Goal: Information Seeking & Learning: Understand process/instructions

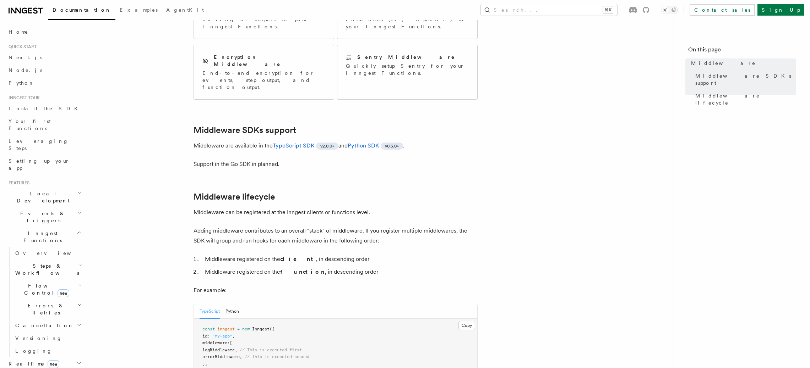
scroll to position [124, 0]
click at [158, 137] on article "Features Middleware Middleware allows your code to run at various points in an …" at bounding box center [380, 272] width 563 height 731
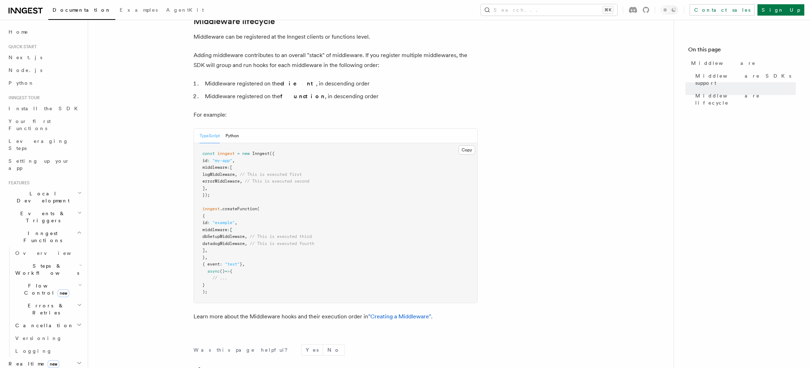
scroll to position [306, 0]
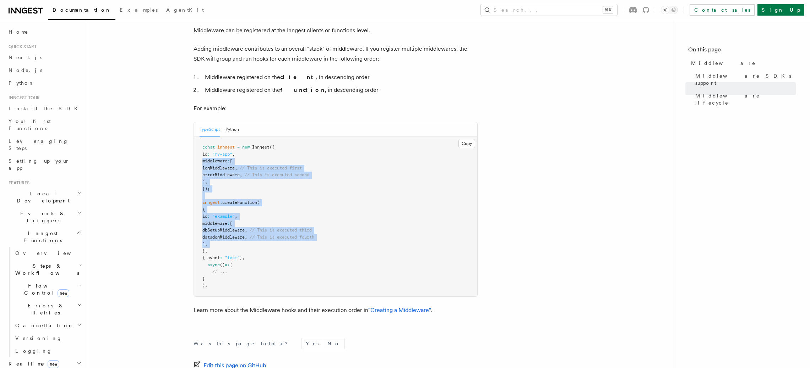
drag, startPoint x: 158, startPoint y: 137, endPoint x: 157, endPoint y: 229, distance: 91.2
click at [157, 229] on article "Features Middleware Middleware allows your code to run at various points in an …" at bounding box center [380, 90] width 563 height 731
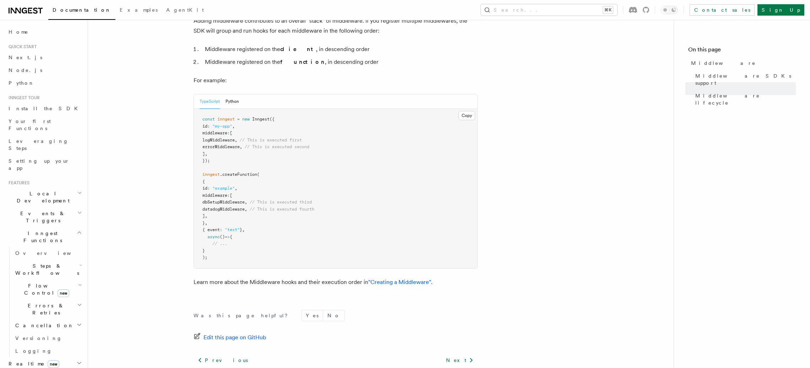
scroll to position [331, 0]
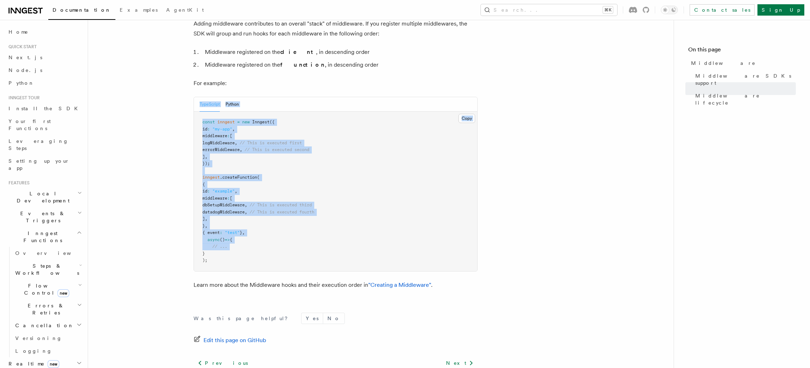
drag, startPoint x: 157, startPoint y: 230, endPoint x: 149, endPoint y: 110, distance: 119.5
click at [149, 109] on article "Features Middleware Middleware allows your code to run at various points in an …" at bounding box center [380, 65] width 563 height 731
click at [149, 110] on article "Features Middleware Middleware allows your code to run at various points in an …" at bounding box center [380, 65] width 563 height 731
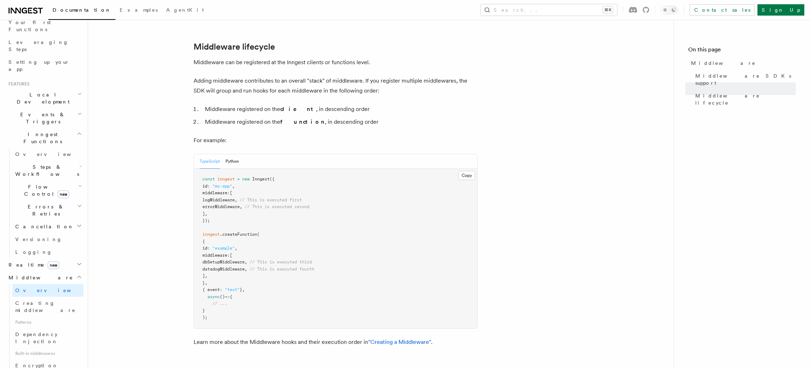
scroll to position [114, 0]
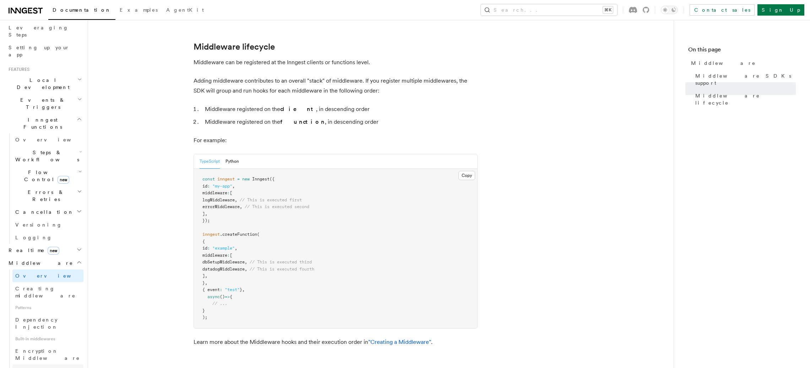
click at [54, 368] on span "Sentry Middleware" at bounding box center [47, 374] width 65 height 13
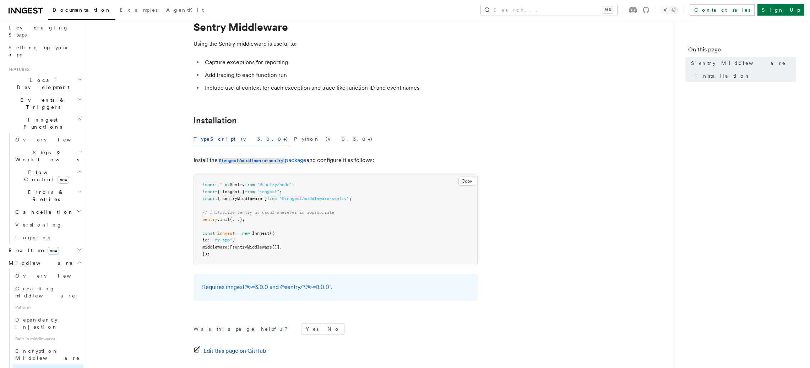
scroll to position [26, 0]
click at [161, 221] on article "Features Middleware Sentry Middleware Using the Sentry middleware is useful to:…" at bounding box center [380, 224] width 563 height 437
click at [294, 137] on button "Python (v0.3.0+)" at bounding box center [333, 140] width 79 height 16
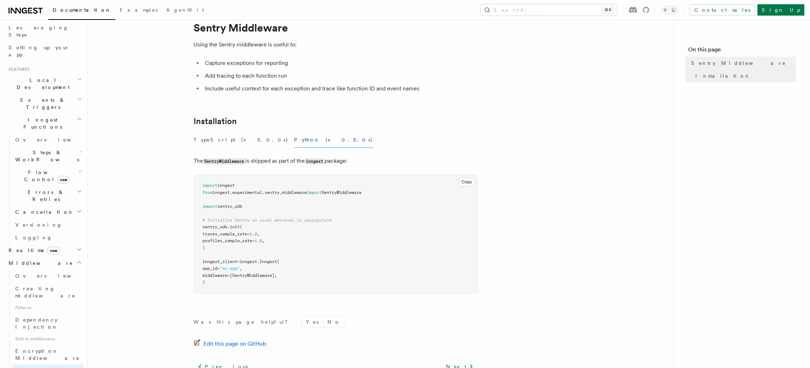
scroll to position [92, 0]
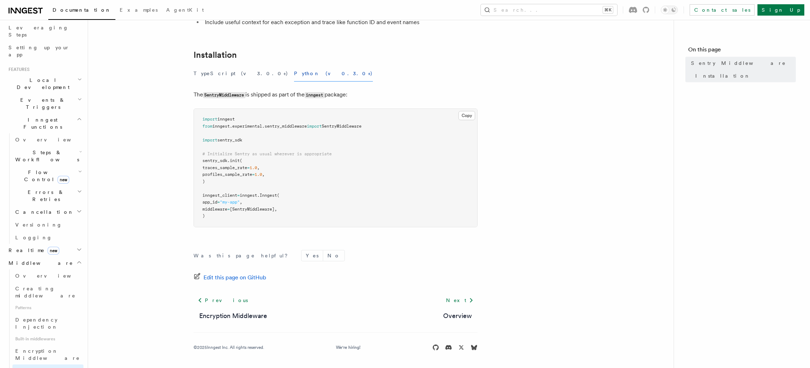
click at [263, 208] on span "[SentryMiddleware]," at bounding box center [253, 209] width 47 height 5
copy span "SentryMiddleware"
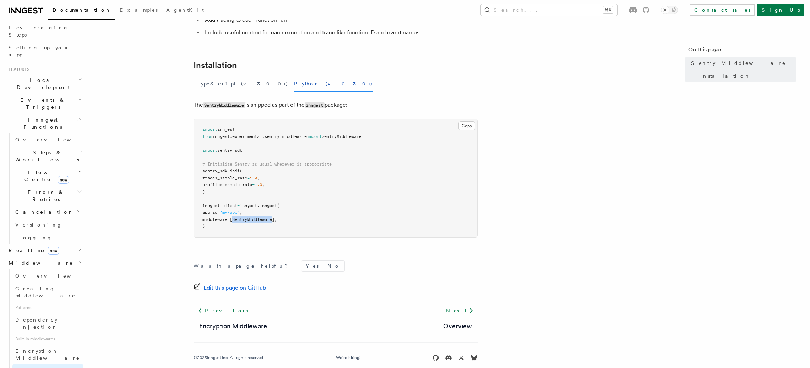
scroll to position [81, 0]
click at [467, 94] on article "Features Middleware Sentry Middleware Using the Sentry middleware is useful to:…" at bounding box center [380, 164] width 563 height 429
